Goal: Task Accomplishment & Management: Use online tool/utility

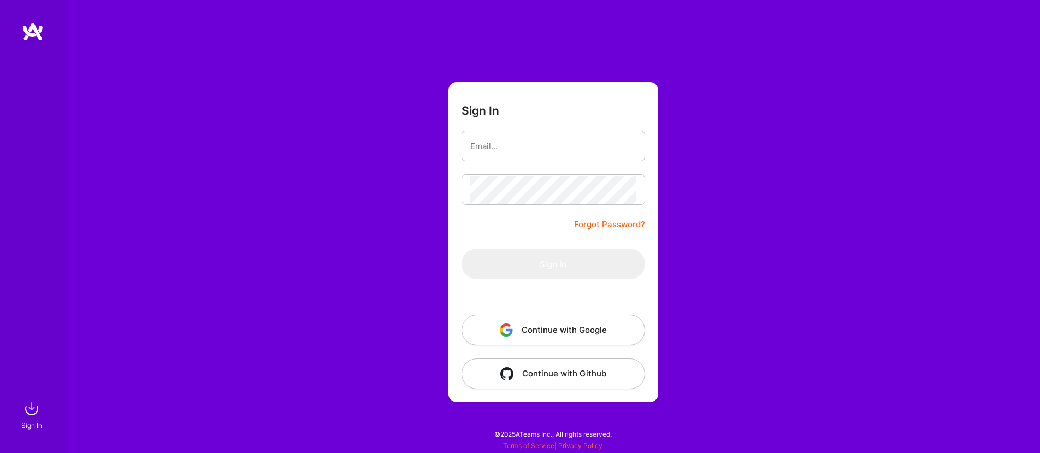
click at [515, 161] on div at bounding box center [554, 146] width 184 height 31
click at [511, 155] on input "email" at bounding box center [553, 146] width 166 height 28
type input "[EMAIL_ADDRESS][PERSON_NAME][DOMAIN_NAME]"
click at [606, 328] on button "Continue with Google" at bounding box center [554, 330] width 184 height 31
click at [560, 318] on button "Continue with Google" at bounding box center [554, 330] width 184 height 31
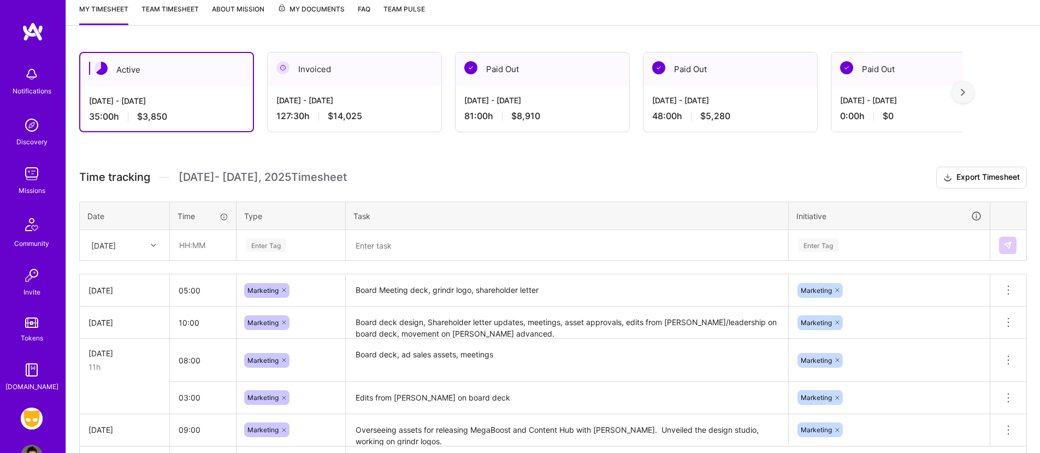
scroll to position [150, 0]
click at [150, 245] on div at bounding box center [154, 245] width 17 height 14
click at [142, 298] on div "[DATE]" at bounding box center [124, 296] width 88 height 20
click at [196, 252] on input "text" at bounding box center [202, 244] width 65 height 29
type input "01:00"
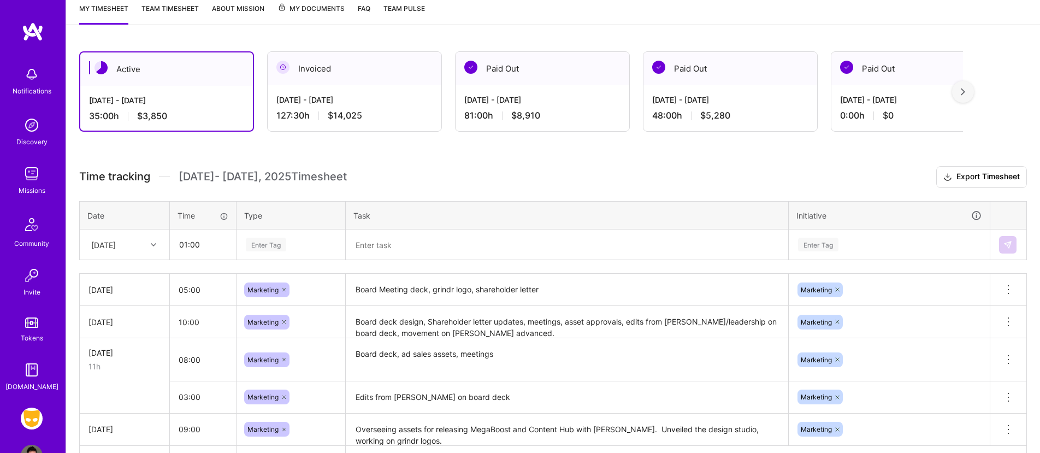
click at [281, 249] on div "Enter Tag" at bounding box center [266, 244] width 40 height 17
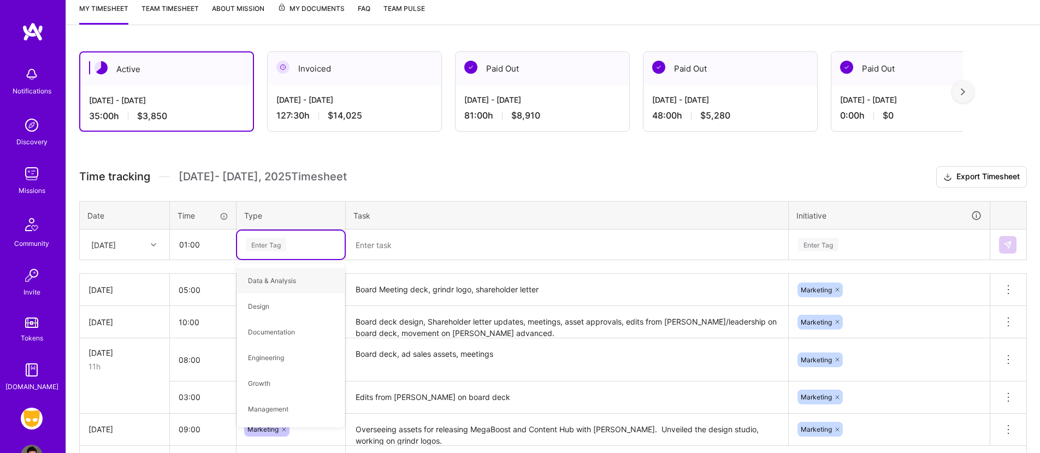
click at [279, 248] on div "Enter Tag" at bounding box center [266, 244] width 40 height 17
click at [277, 247] on div "Enter Tag" at bounding box center [266, 244] width 40 height 17
type input "marketing"
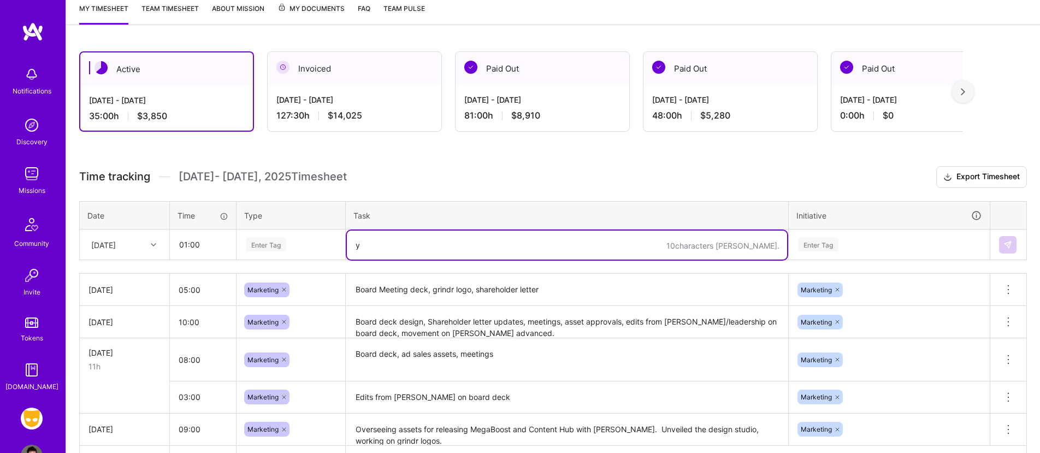
type textarea "y"
click at [269, 245] on div "Enter Tag" at bounding box center [266, 244] width 40 height 17
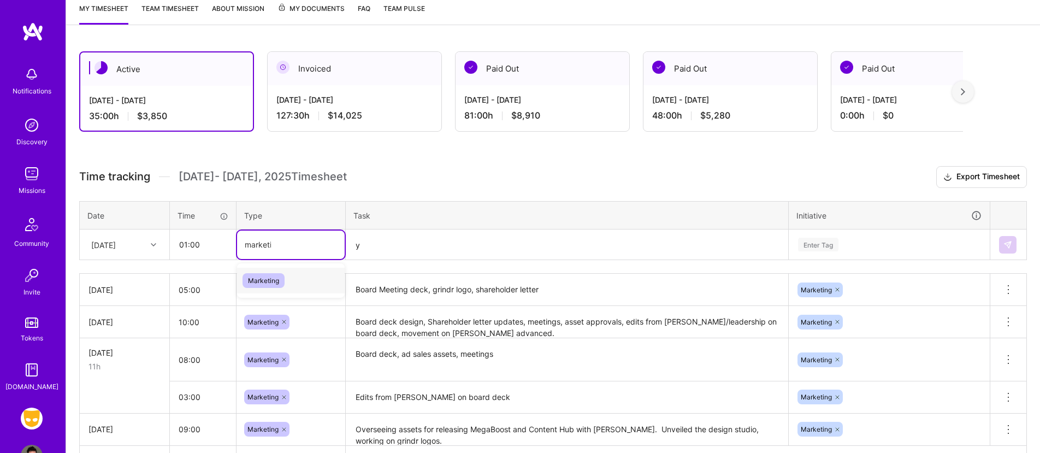
type input "marketing"
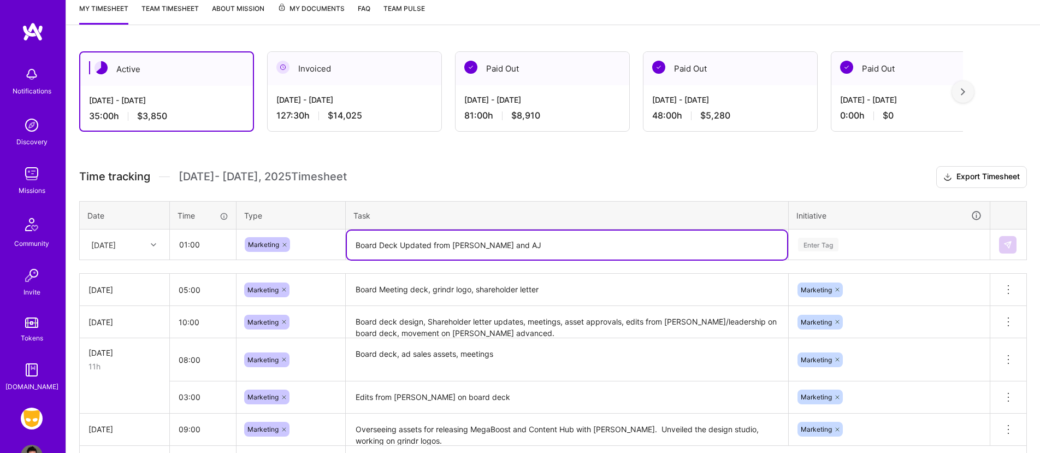
type textarea "Board Deck Updated from [PERSON_NAME] and AJ"
click at [827, 235] on div "Enter Tag" at bounding box center [889, 244] width 200 height 28
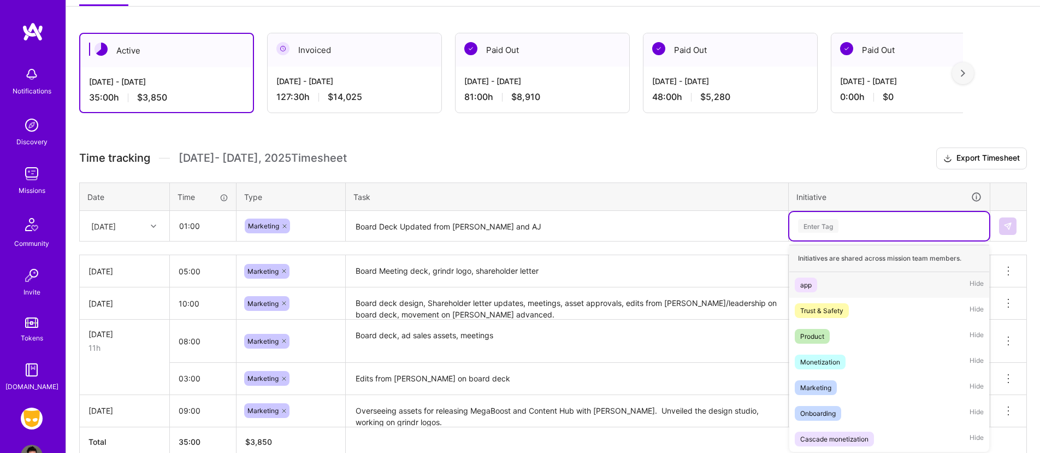
scroll to position [171, 0]
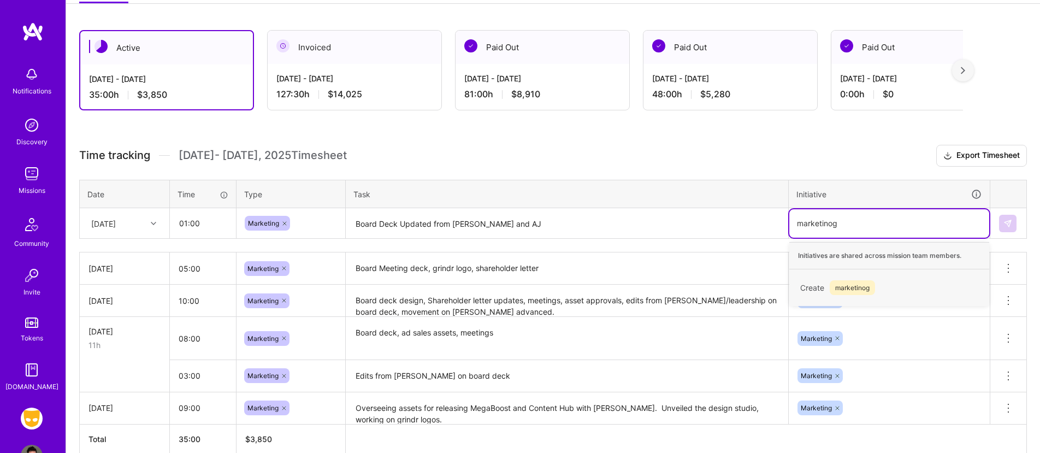
click at [834, 224] on input "marketinog" at bounding box center [818, 222] width 42 height 11
type input "marketing"
click at [813, 276] on div "Marketing" at bounding box center [815, 281] width 31 height 11
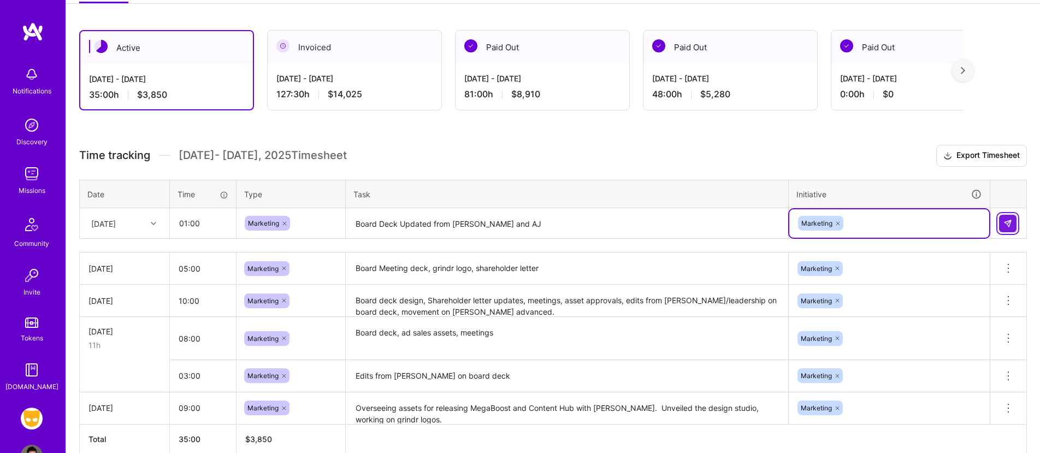
click at [1007, 222] on img at bounding box center [1007, 223] width 9 height 9
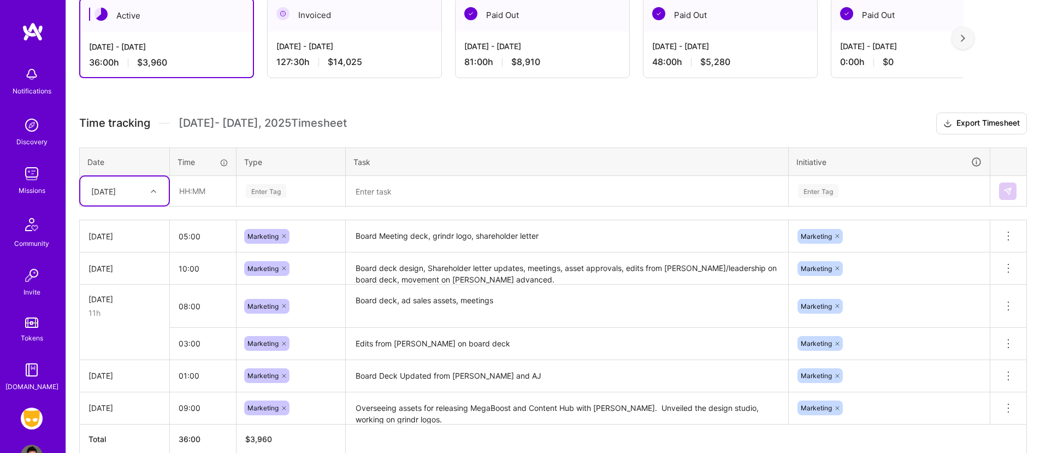
scroll to position [257, 0]
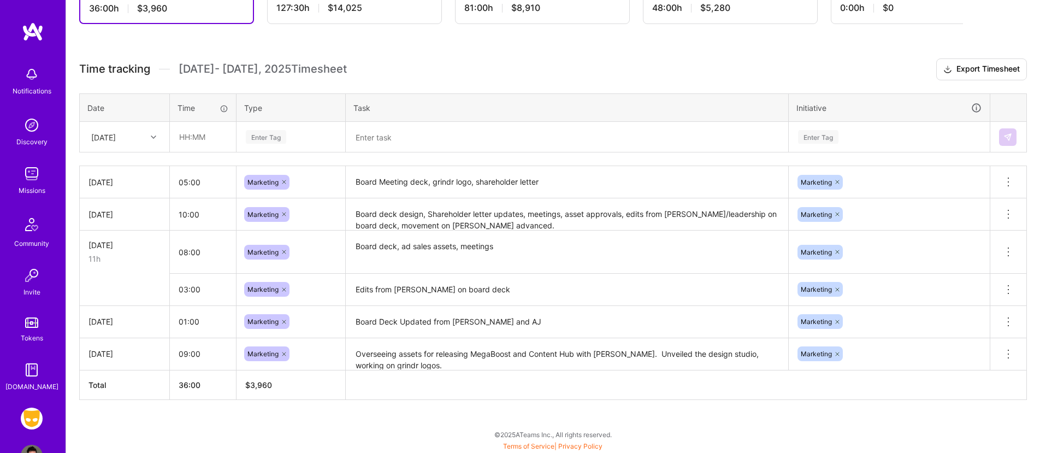
drag, startPoint x: 133, startPoint y: 326, endPoint x: 126, endPoint y: 323, distance: 7.4
click at [133, 326] on div "[DATE]" at bounding box center [124, 321] width 72 height 11
click at [126, 323] on div "[DATE]" at bounding box center [124, 321] width 72 height 11
click at [123, 322] on div "[DATE]" at bounding box center [124, 321] width 72 height 11
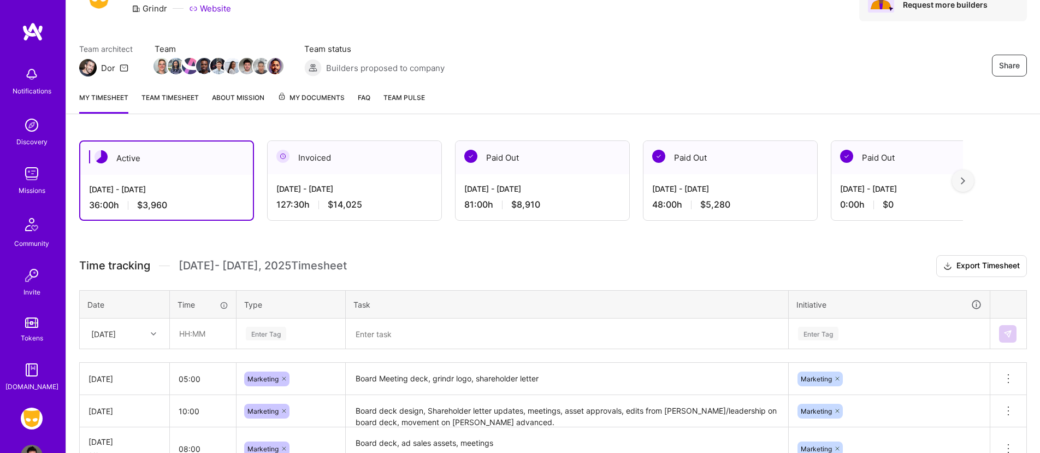
scroll to position [0, 0]
